Goal: Information Seeking & Learning: Find specific fact

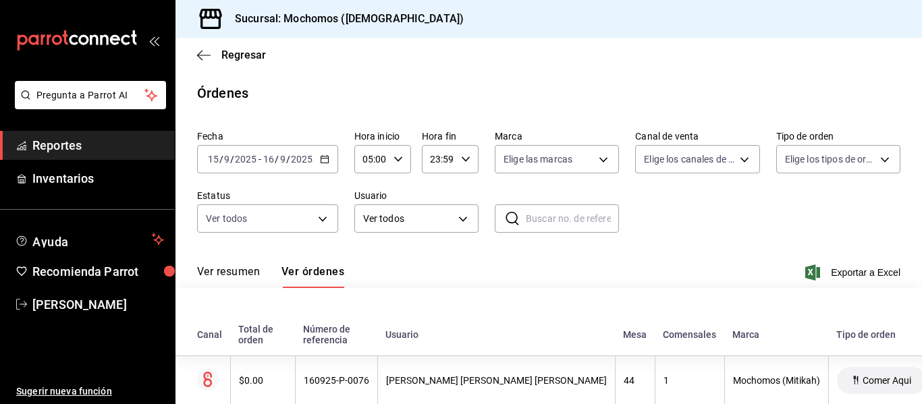
scroll to position [5231, 0]
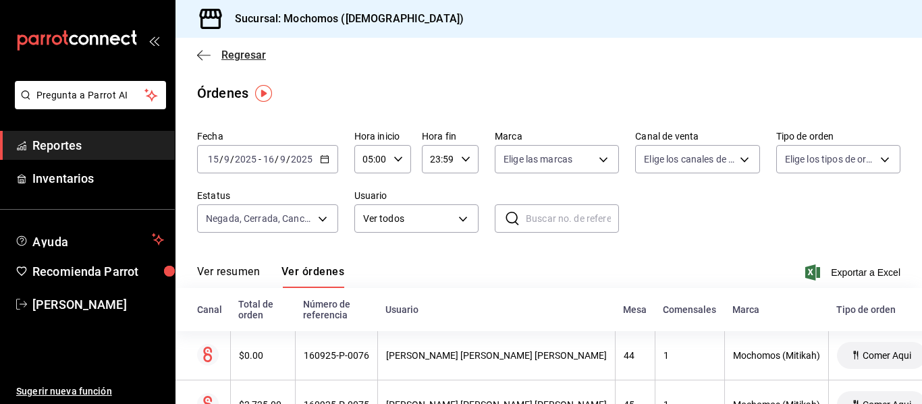
click at [198, 55] on icon "button" at bounding box center [199, 55] width 5 height 10
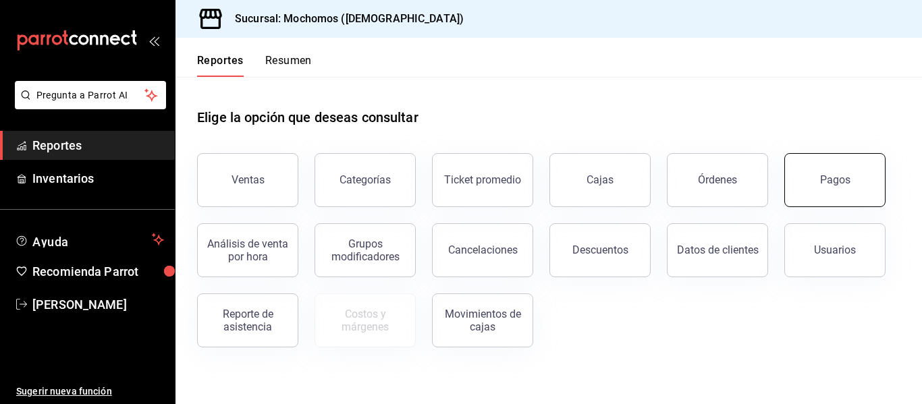
click at [833, 186] on button "Pagos" at bounding box center [834, 180] width 101 height 54
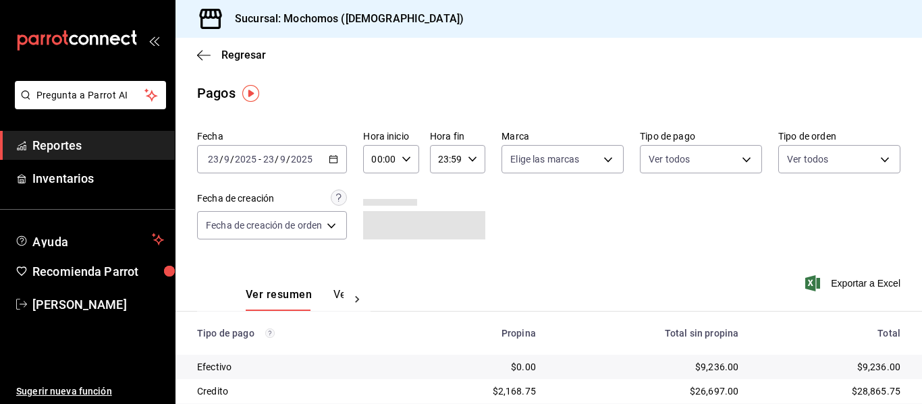
click at [379, 157] on input "00:00" at bounding box center [379, 159] width 32 height 27
click at [376, 222] on span "05" at bounding box center [378, 220] width 5 height 11
type input "05:00"
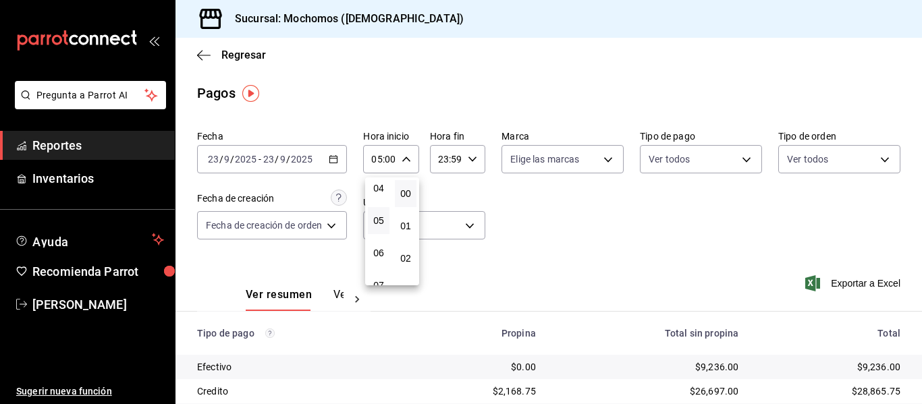
click at [202, 57] on div at bounding box center [461, 202] width 922 height 404
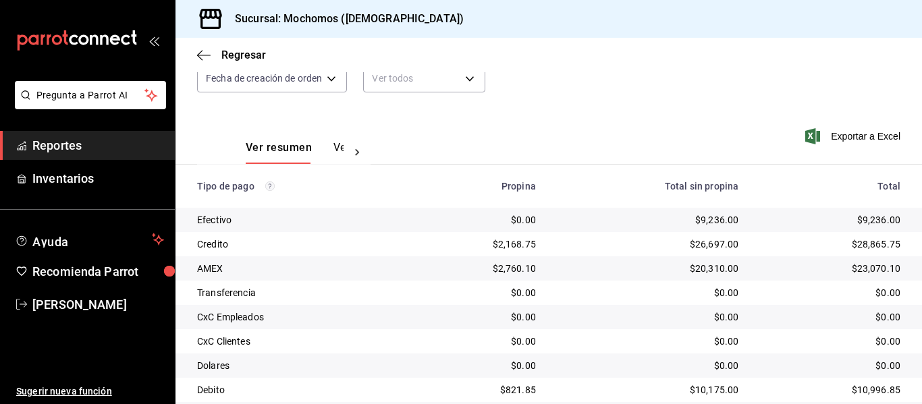
scroll to position [124, 0]
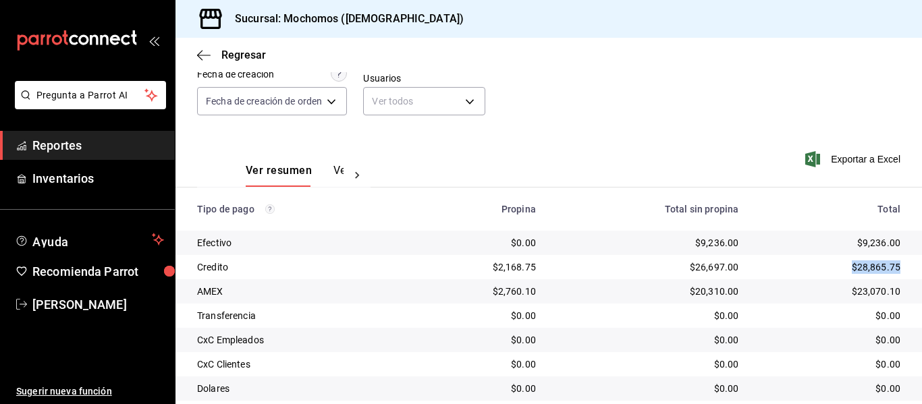
drag, startPoint x: 835, startPoint y: 259, endPoint x: 895, endPoint y: 266, distance: 59.8
click at [895, 266] on td "$28,865.75" at bounding box center [835, 267] width 173 height 24
copy div "$28,865.75"
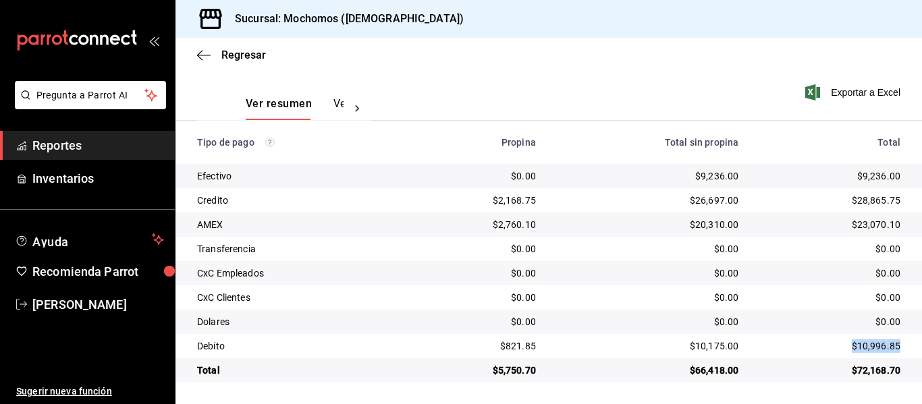
drag, startPoint x: 829, startPoint y: 350, endPoint x: 906, endPoint y: 352, distance: 77.7
click at [906, 352] on td "$10,996.85" at bounding box center [835, 346] width 173 height 24
copy div "$10,996.85"
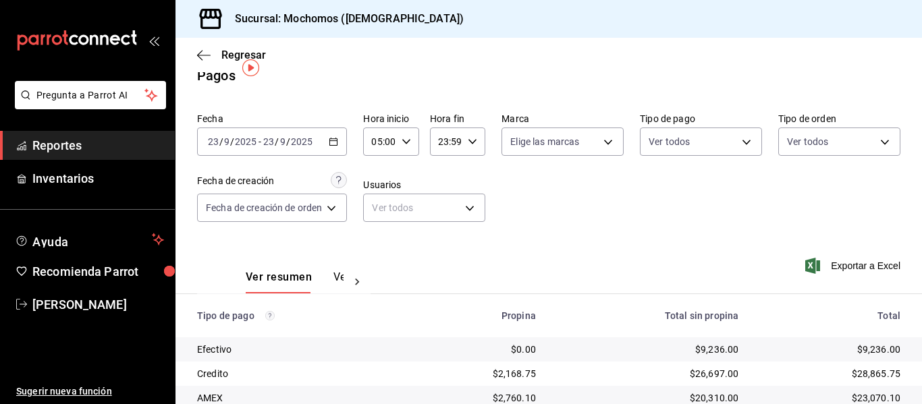
scroll to position [0, 0]
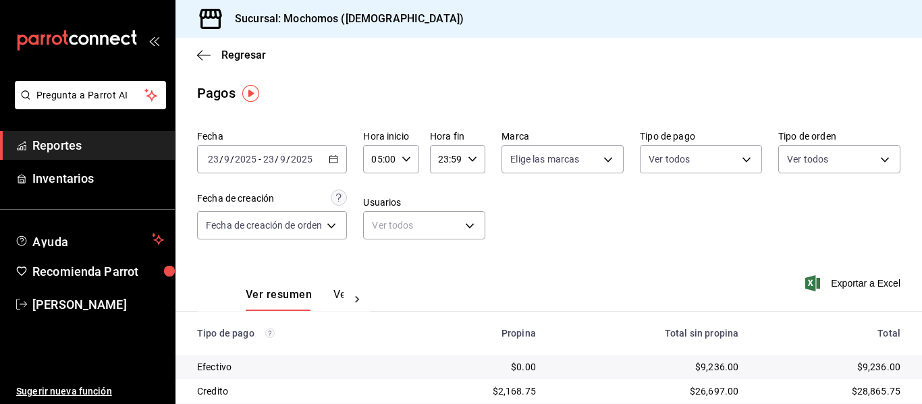
click at [343, 158] on div "[DATE] [DATE] - [DATE] [DATE]" at bounding box center [272, 159] width 150 height 28
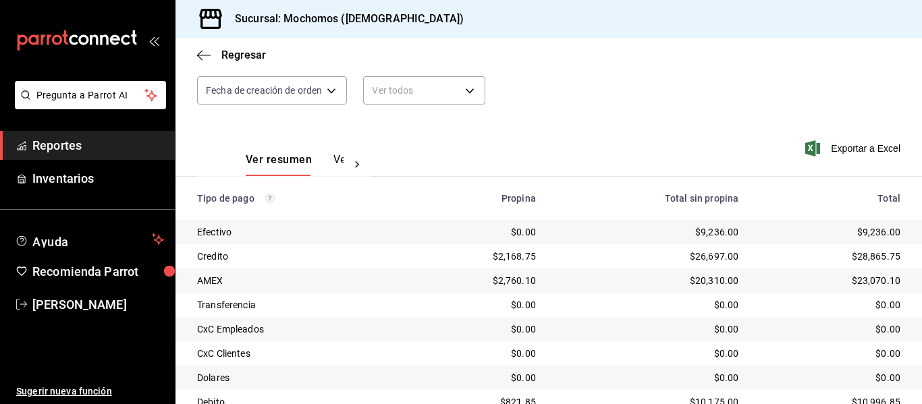
scroll to position [192, 0]
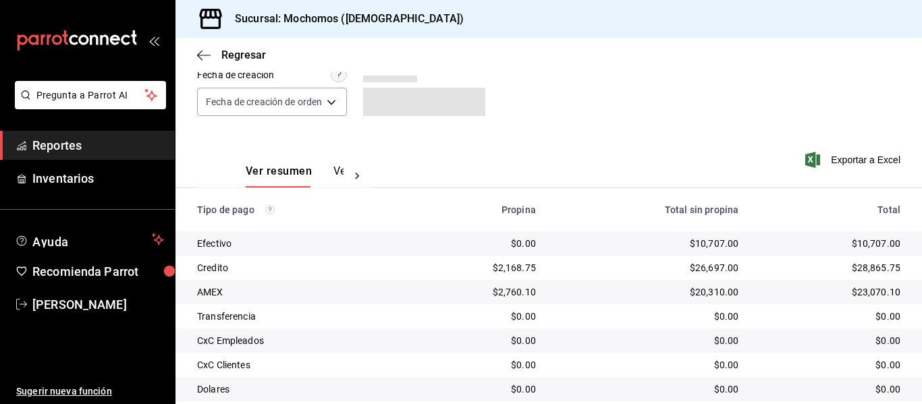
scroll to position [192, 0]
